Goal: Find specific page/section: Find specific page/section

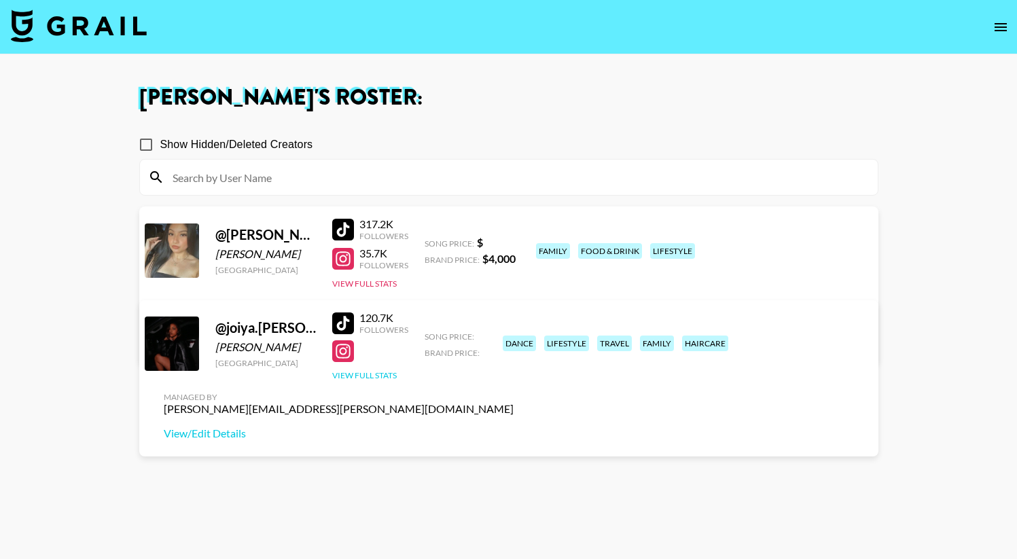
click at [346, 372] on button "View Full Stats" at bounding box center [364, 375] width 65 height 10
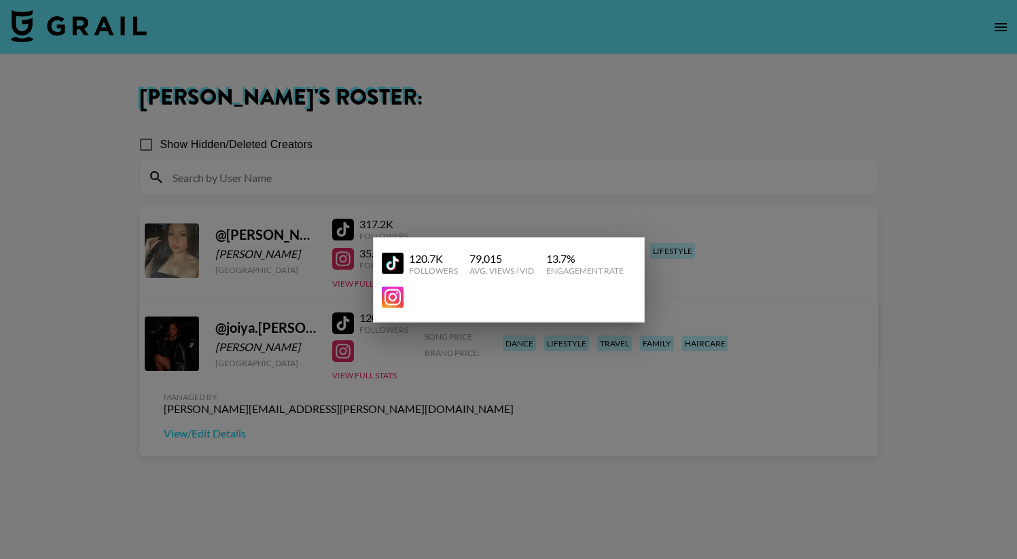
click at [391, 359] on div at bounding box center [508, 279] width 1017 height 559
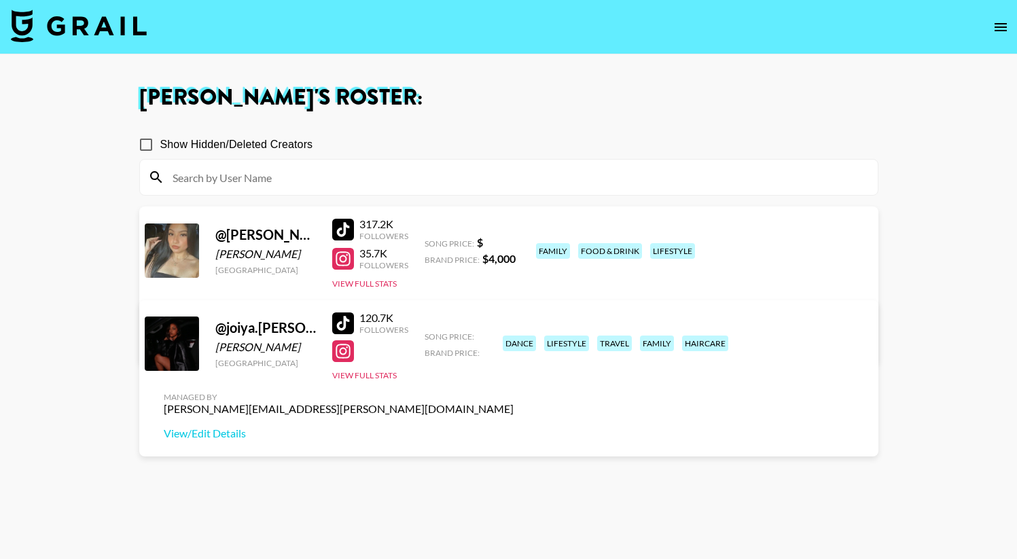
click at [353, 353] on link at bounding box center [345, 351] width 27 height 22
click at [997, 28] on icon "open drawer" at bounding box center [1000, 27] width 16 height 16
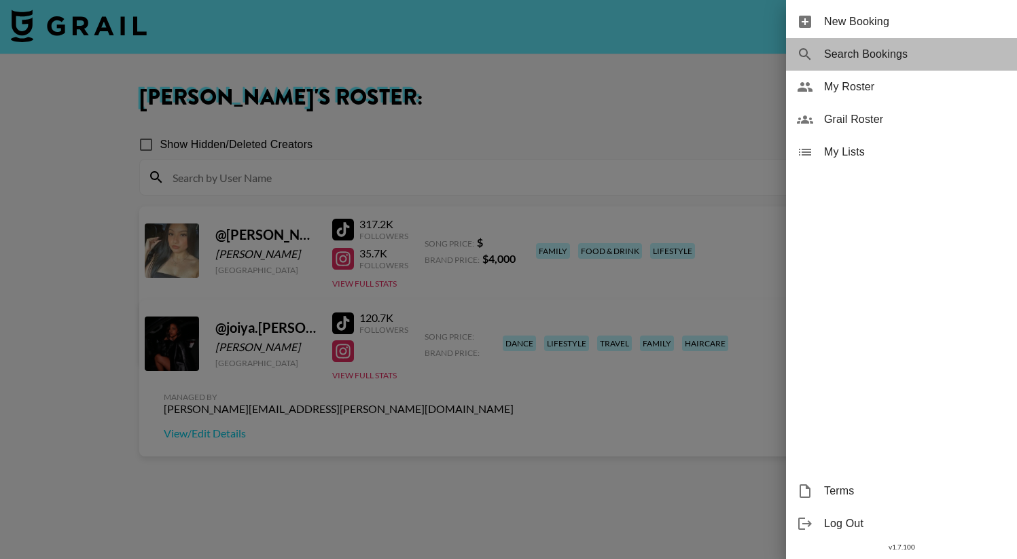
click at [856, 55] on span "Search Bookings" at bounding box center [915, 54] width 182 height 16
select select "id"
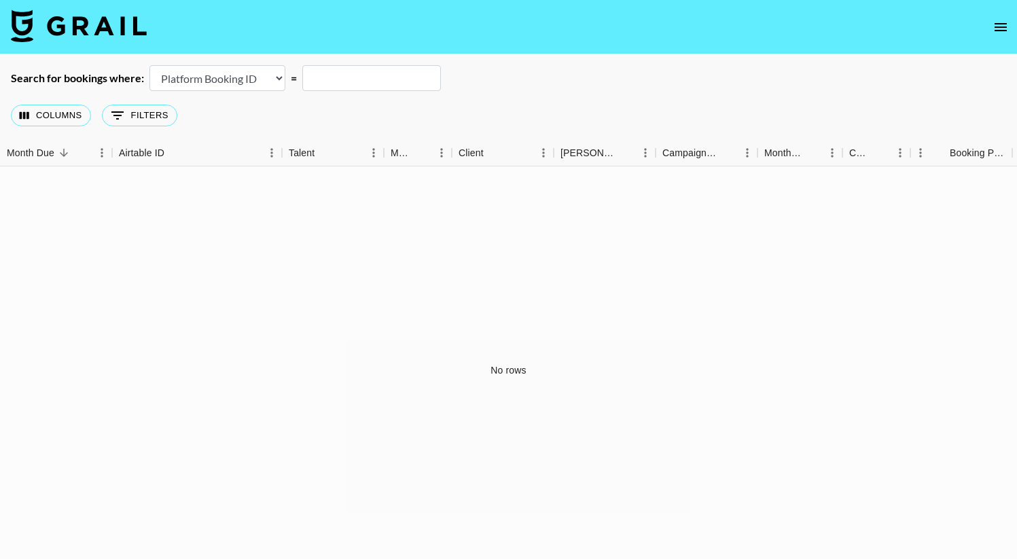
click at [257, 70] on select "Airtable Booking ID Platform Booking ID Platform Campaign ID" at bounding box center [217, 78] width 136 height 26
click at [1004, 19] on icon "open drawer" at bounding box center [1000, 27] width 16 height 16
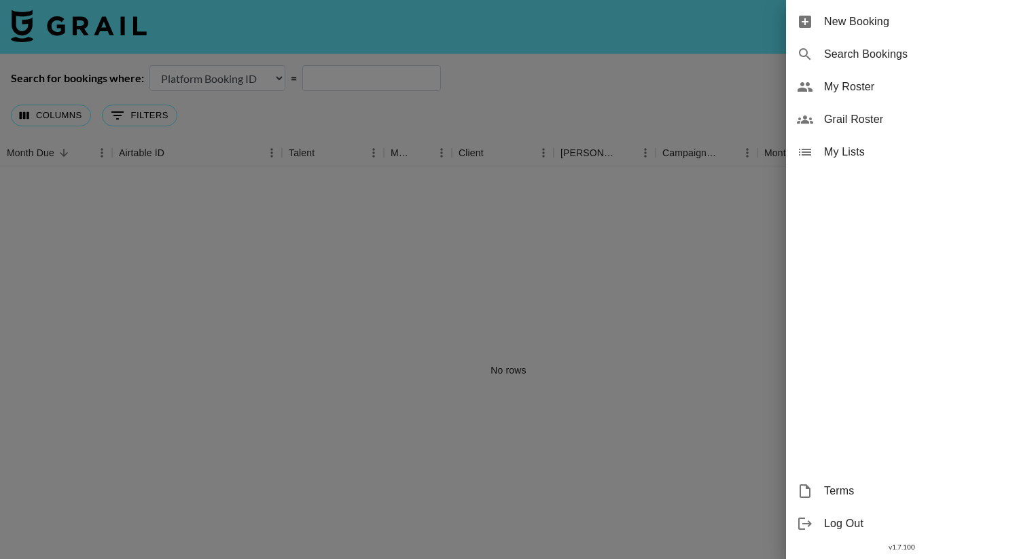
click at [866, 88] on span "My Roster" at bounding box center [915, 87] width 182 height 16
